Goal: Navigation & Orientation: Find specific page/section

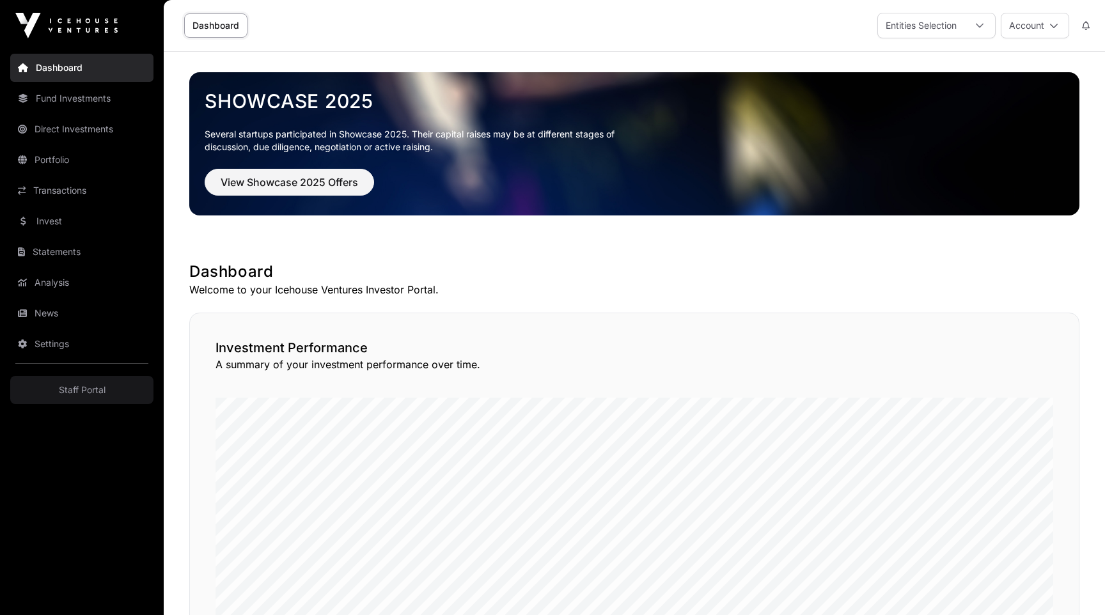
click at [33, 166] on link "Portfolio" at bounding box center [81, 160] width 143 height 28
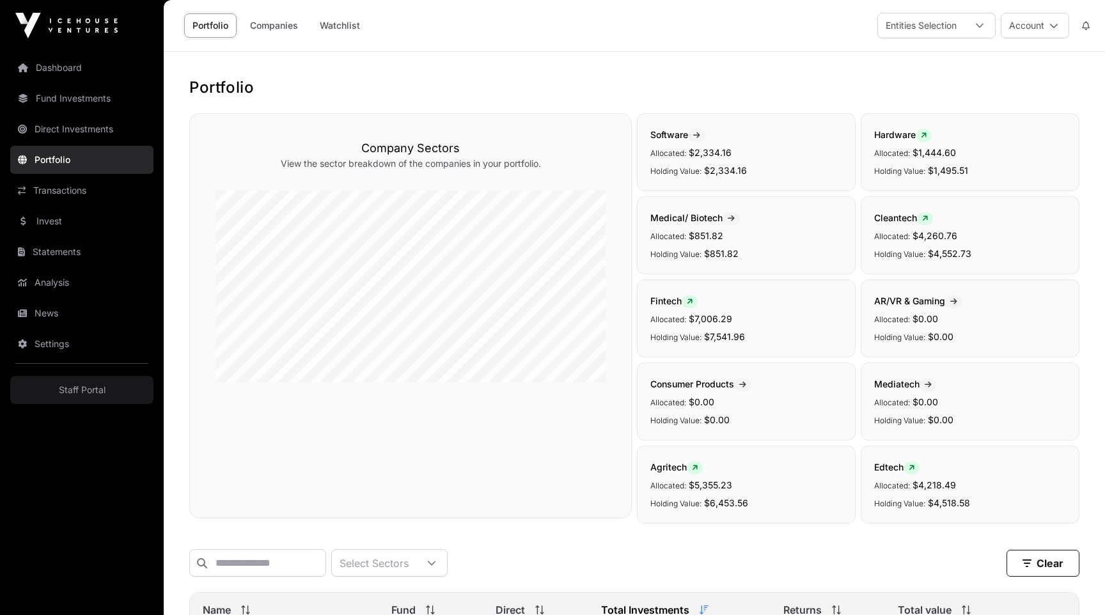
click at [107, 120] on link "Direct Investments" at bounding box center [81, 129] width 143 height 28
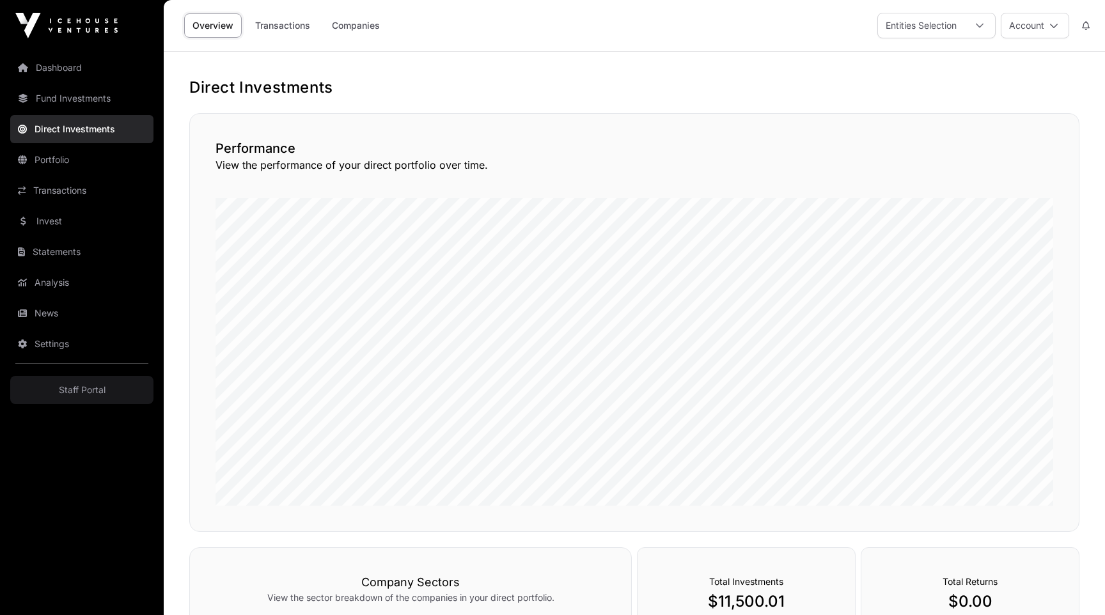
click at [56, 65] on link "Dashboard" at bounding box center [81, 68] width 143 height 28
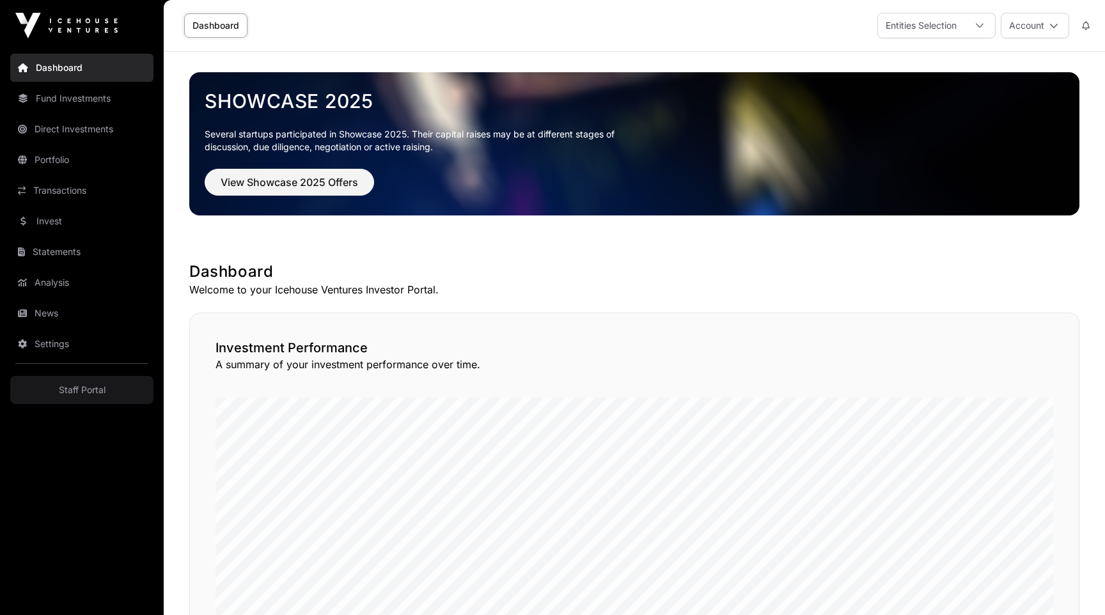
click at [50, 102] on link "Fund Investments" at bounding box center [81, 98] width 143 height 28
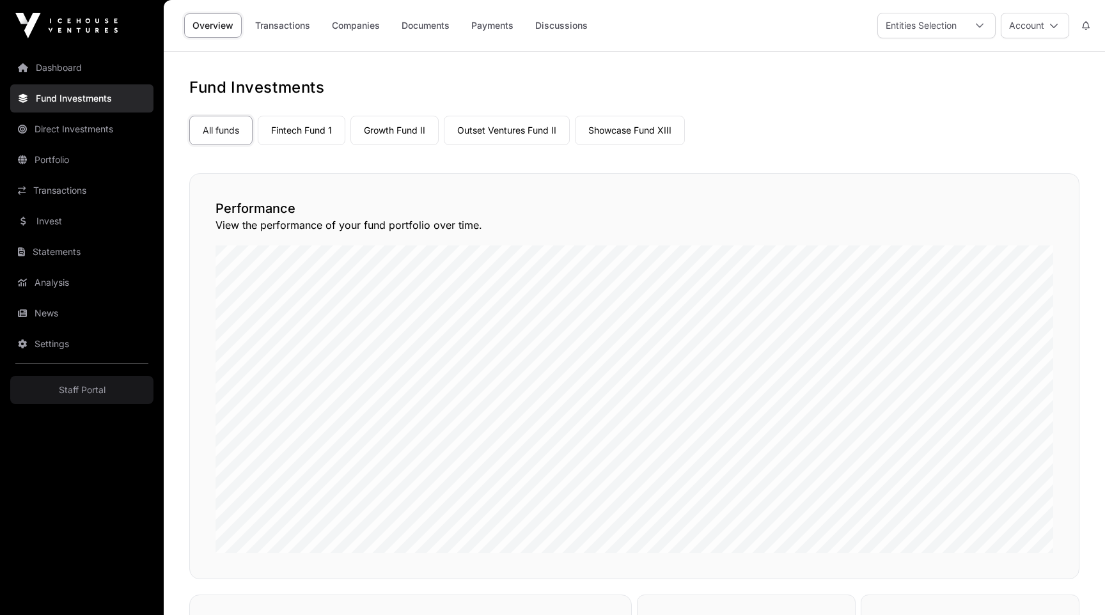
click at [374, 12] on div "Overview Transactions Companies Documents Payments Discussions" at bounding box center [387, 26] width 432 height 40
click at [351, 28] on link "Companies" at bounding box center [356, 25] width 65 height 24
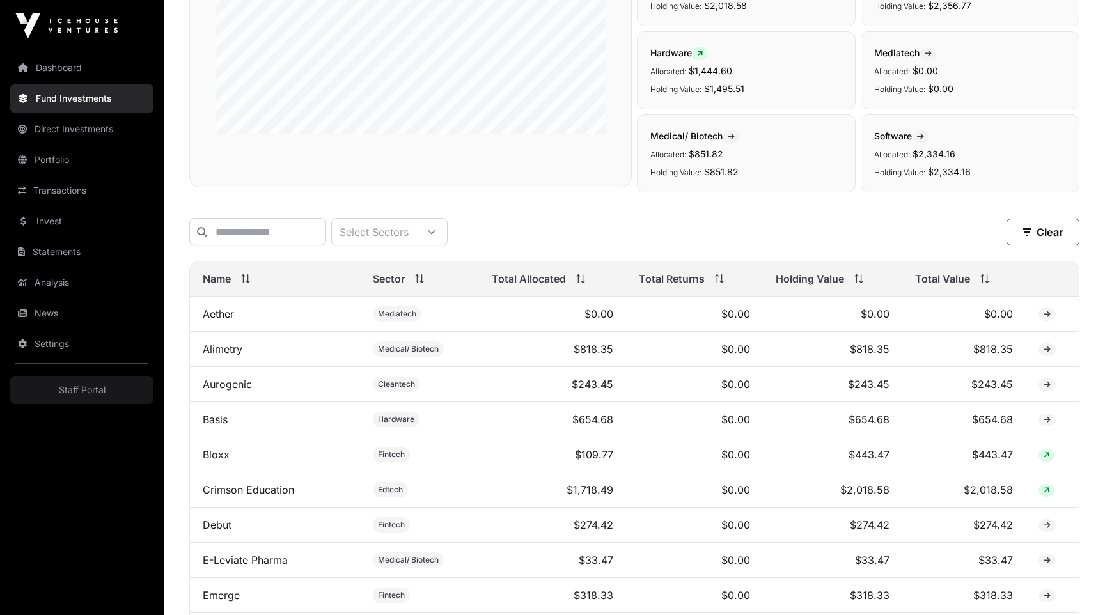
scroll to position [440, 0]
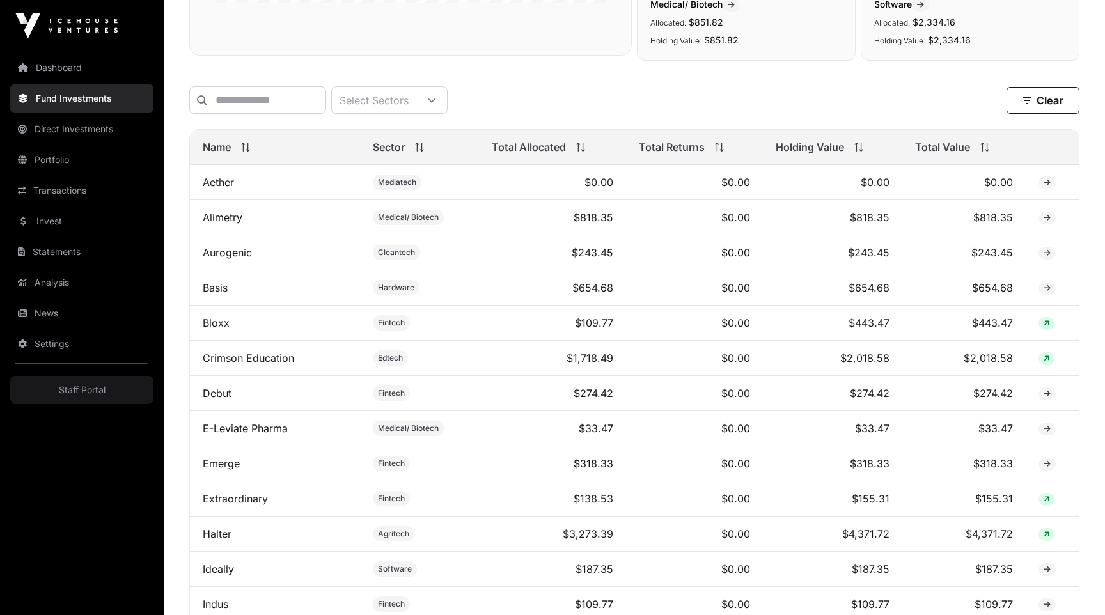
click at [42, 65] on link "Dashboard" at bounding box center [81, 68] width 143 height 28
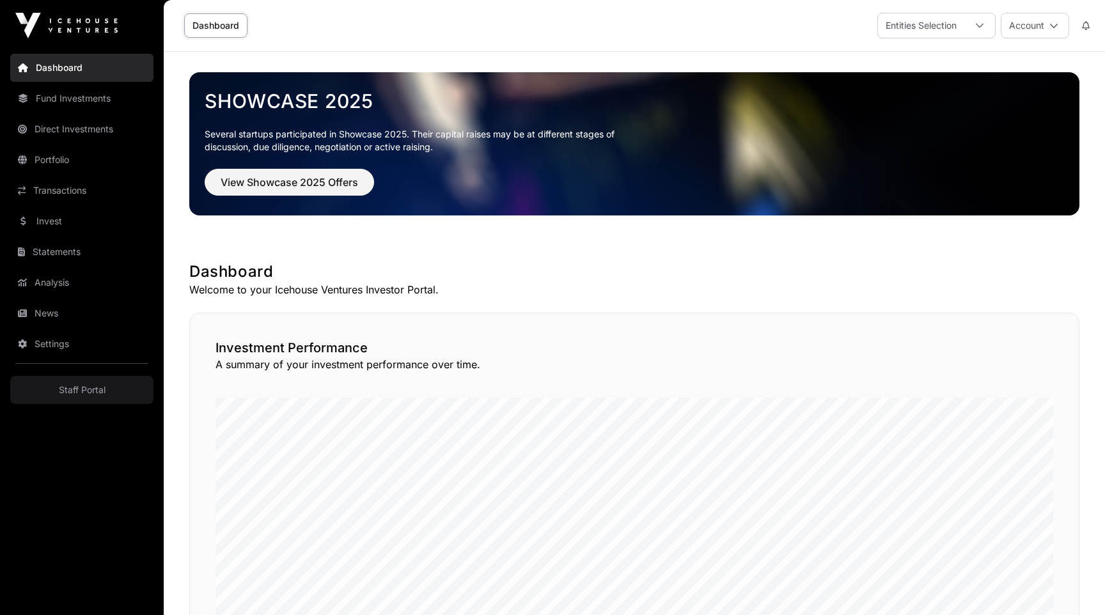
click at [1091, 28] on button at bounding box center [1086, 25] width 23 height 24
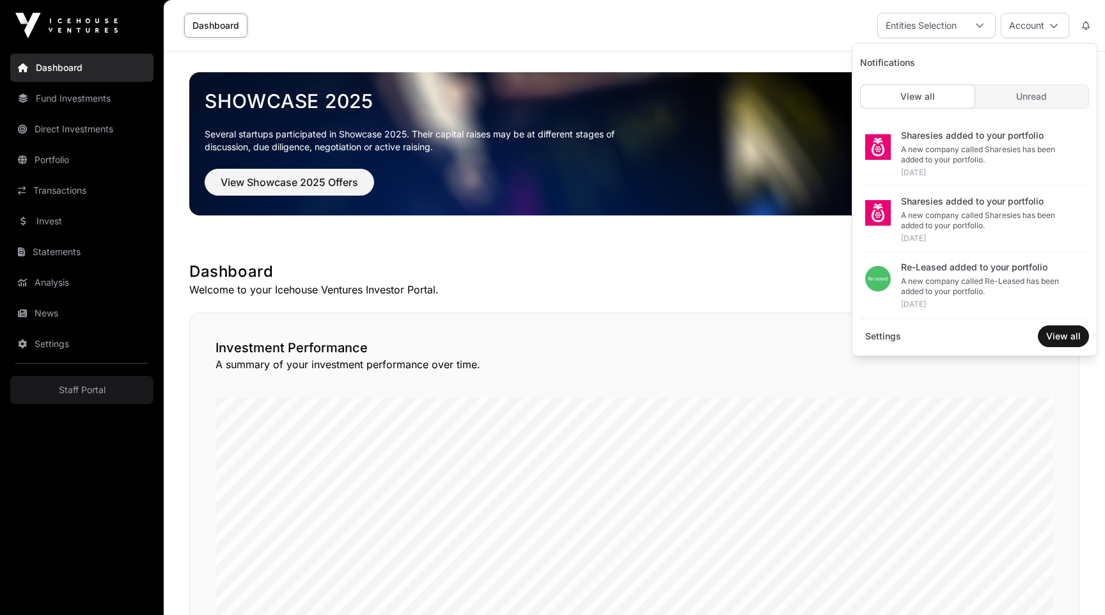
click at [1006, 138] on div "Sharesies added to your portfolio" at bounding box center [990, 135] width 178 height 13
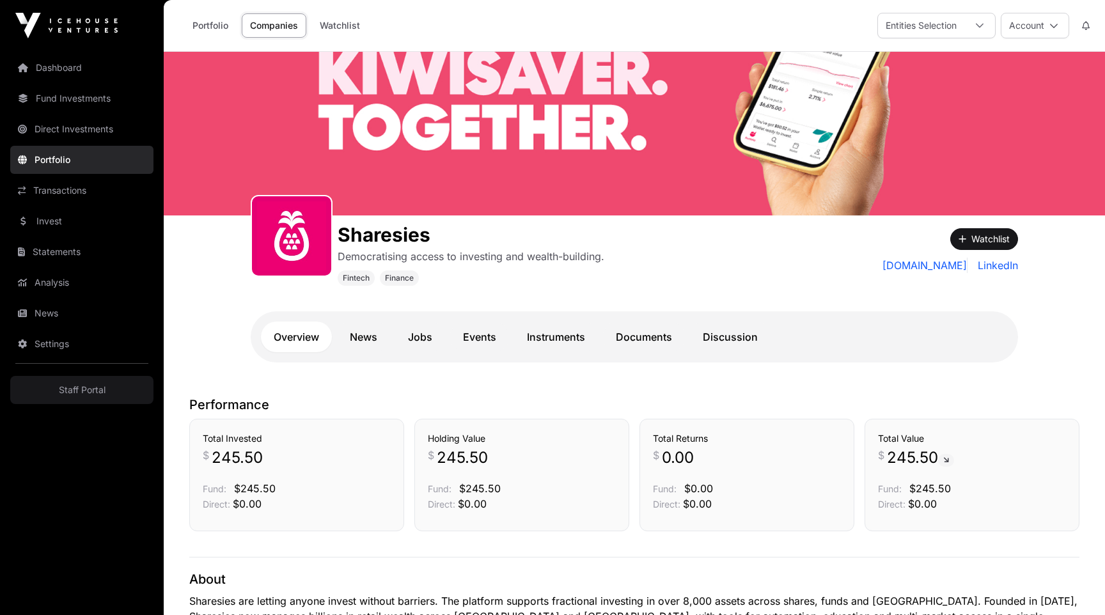
click at [359, 335] on link "News" at bounding box center [363, 337] width 53 height 31
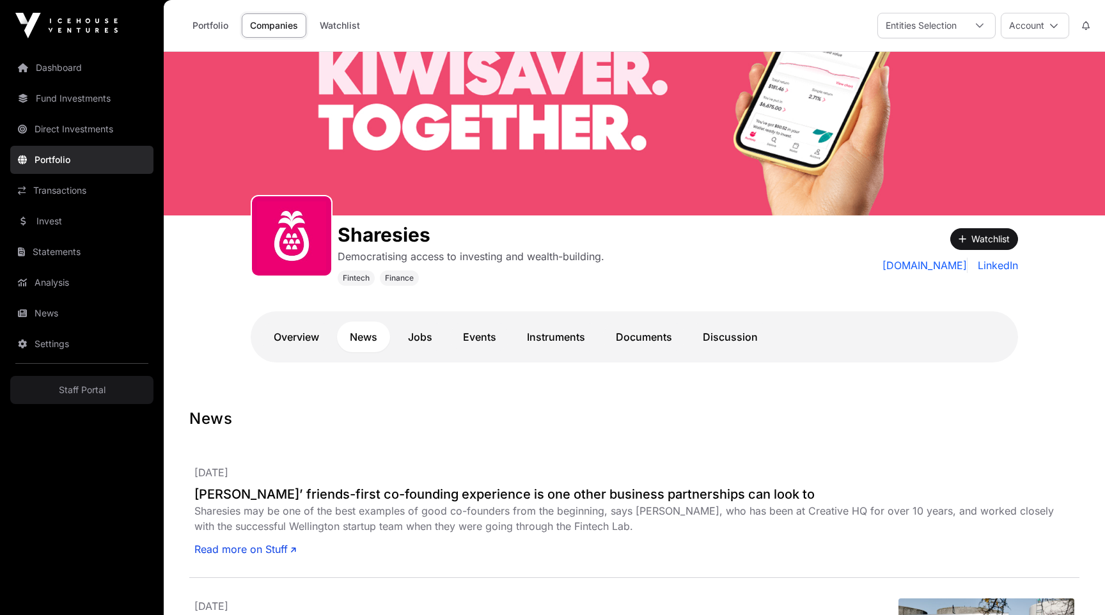
click at [423, 338] on link "Jobs" at bounding box center [420, 337] width 50 height 31
click at [485, 329] on link "Events" at bounding box center [479, 337] width 59 height 31
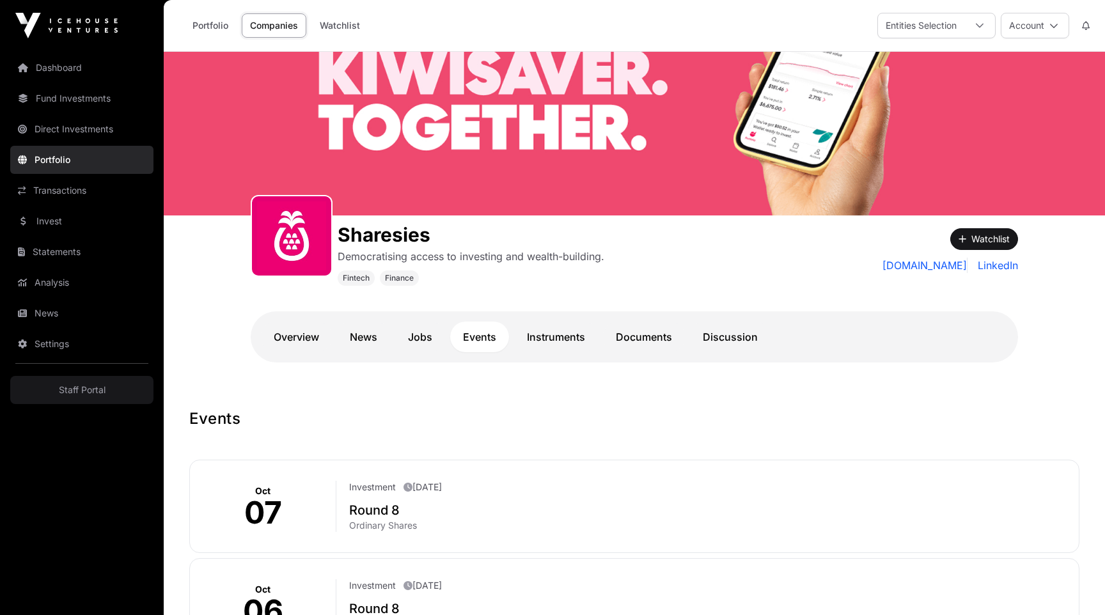
click at [301, 333] on link "Overview" at bounding box center [296, 337] width 71 height 31
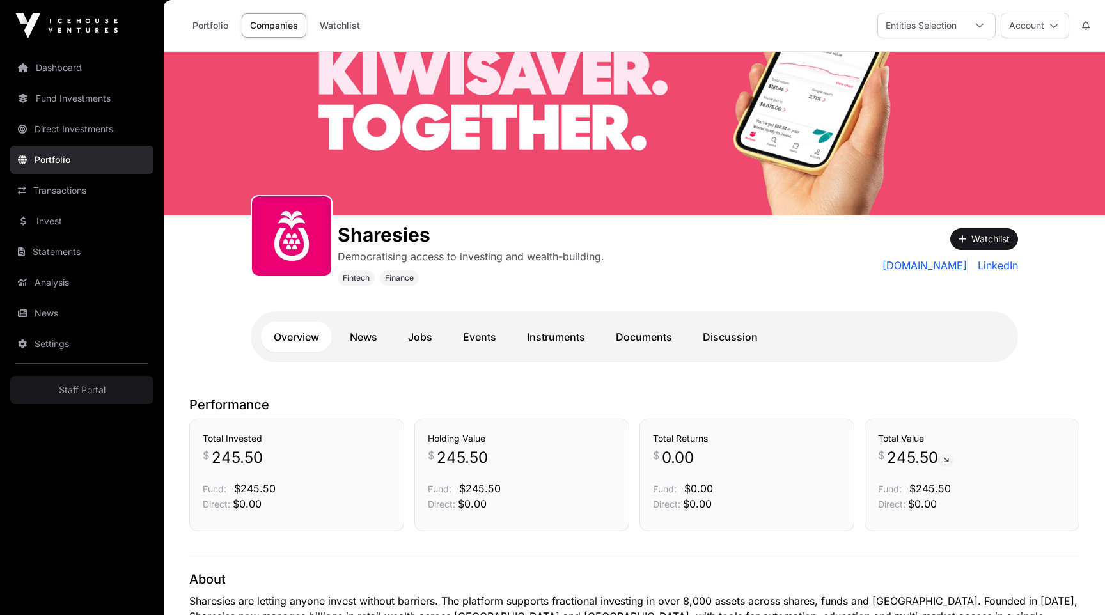
click at [57, 60] on link "Dashboard" at bounding box center [81, 68] width 143 height 28
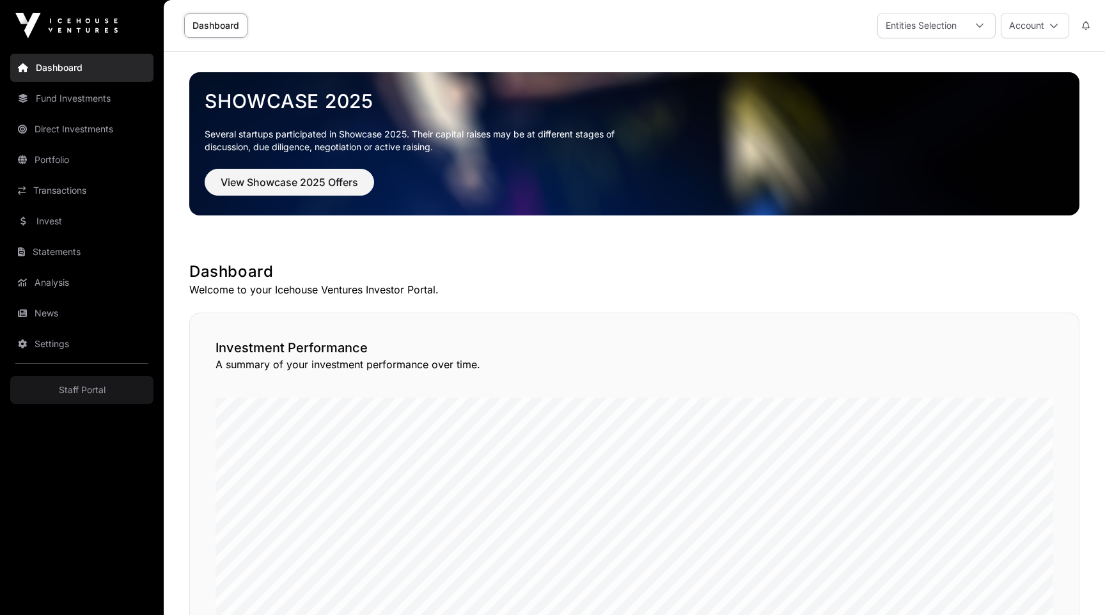
click at [85, 391] on link "Staff Portal" at bounding box center [81, 390] width 143 height 28
click at [86, 384] on link "Staff Portal" at bounding box center [81, 390] width 143 height 28
